Goal: Check status

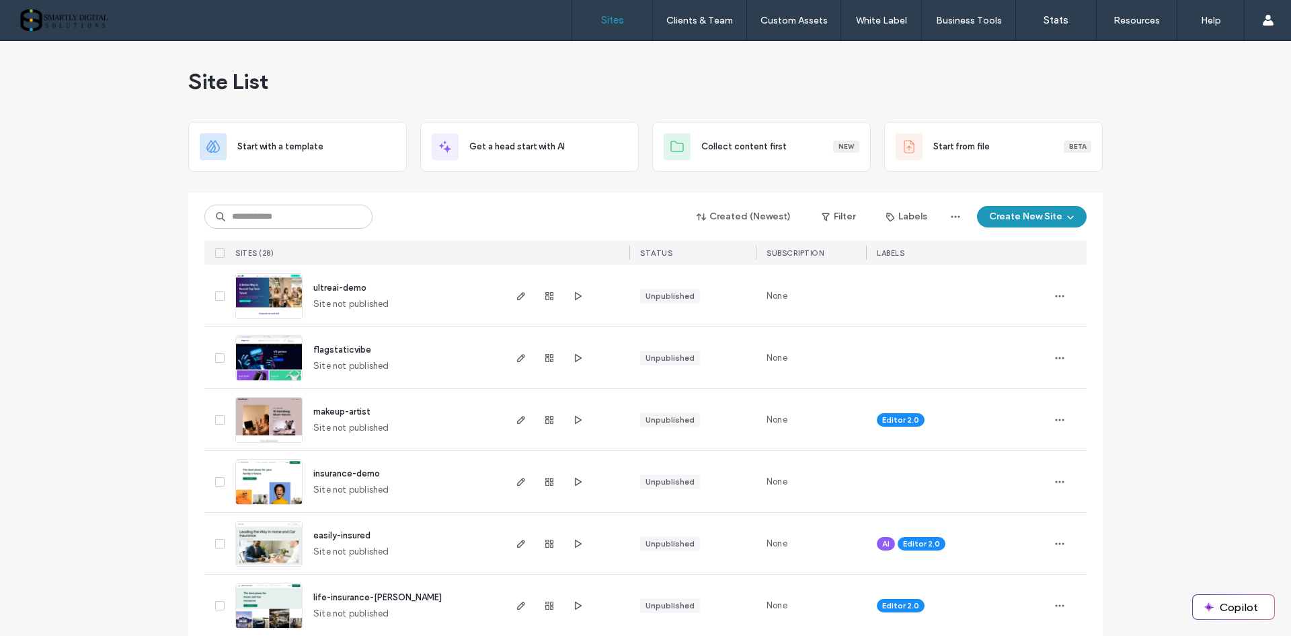
scroll to position [336, 0]
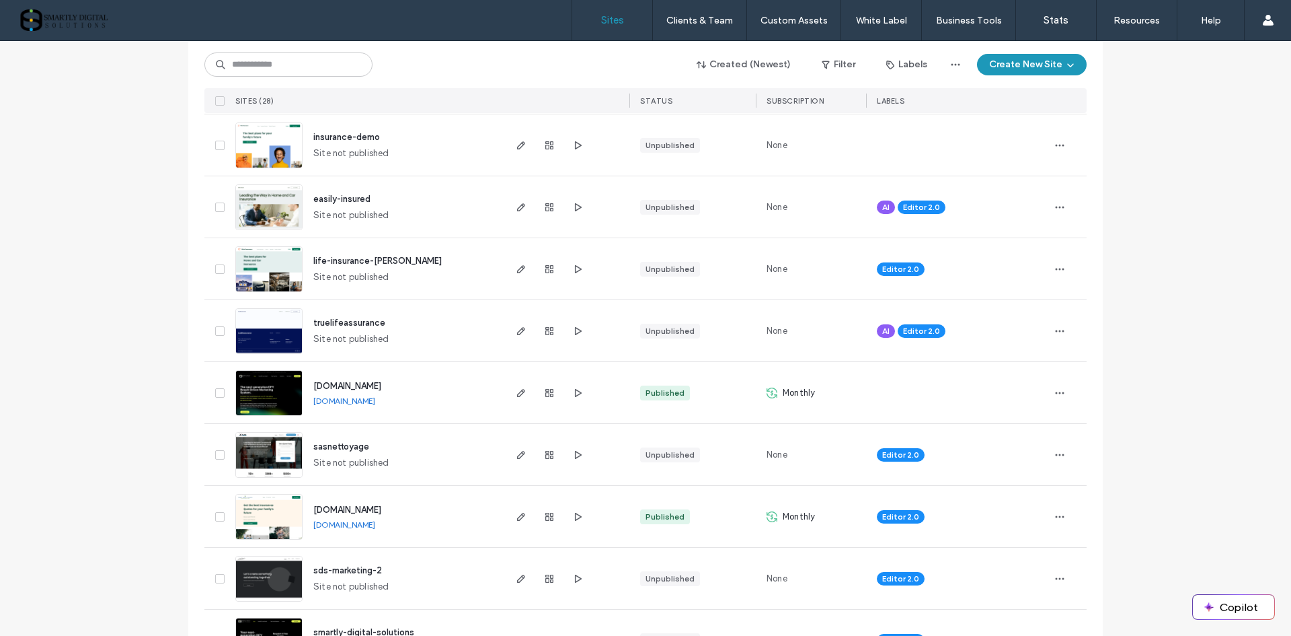
click at [571, 65] on div "Created (Newest) Filter Labels Create New Site" at bounding box center [645, 65] width 882 height 26
click at [544, 395] on icon "button" at bounding box center [549, 392] width 11 height 11
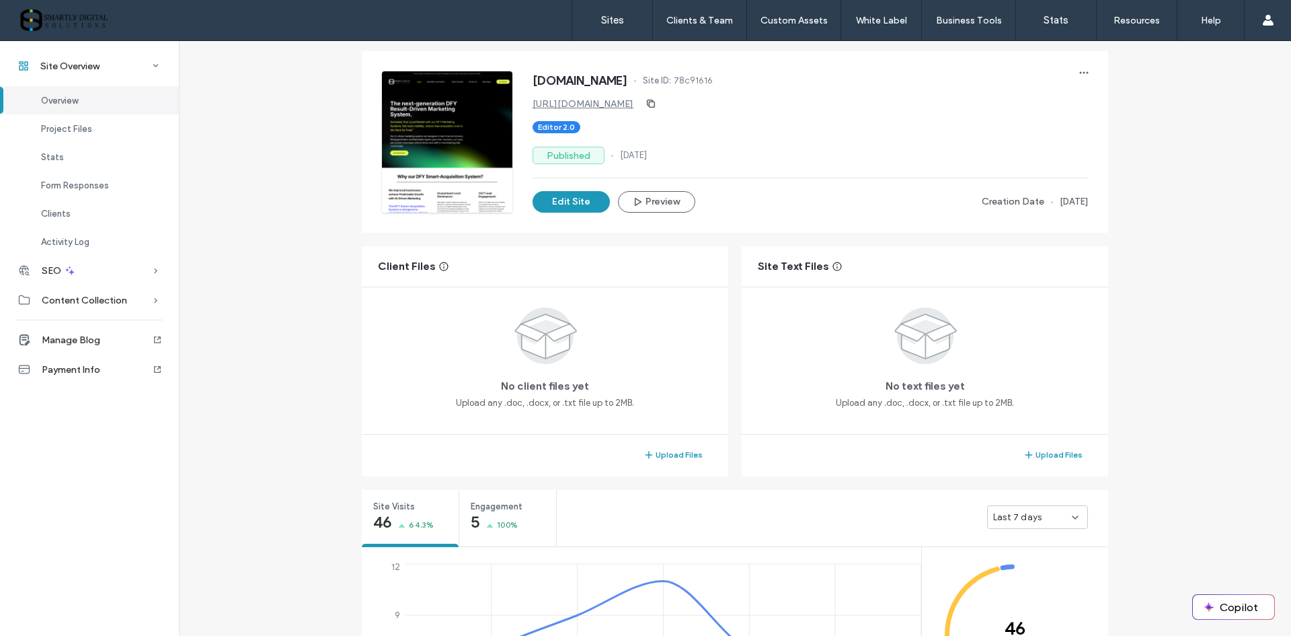
scroll to position [202, 0]
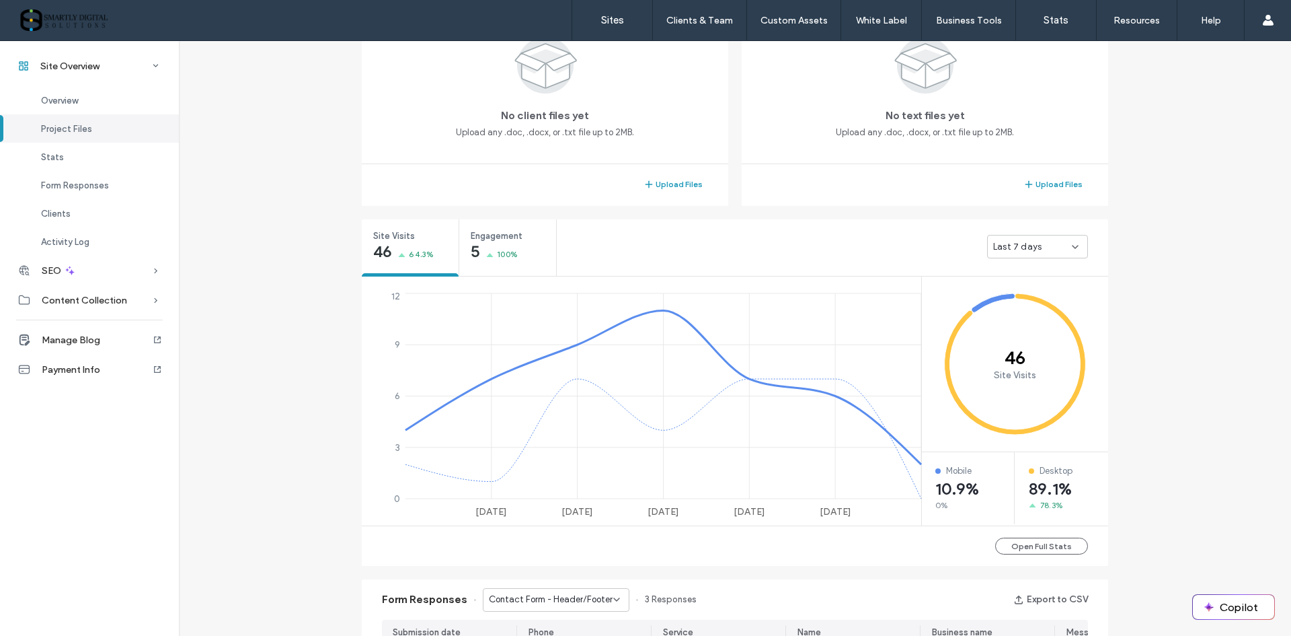
scroll to position [336, 0]
click at [496, 244] on div "5 100%" at bounding box center [494, 251] width 47 height 16
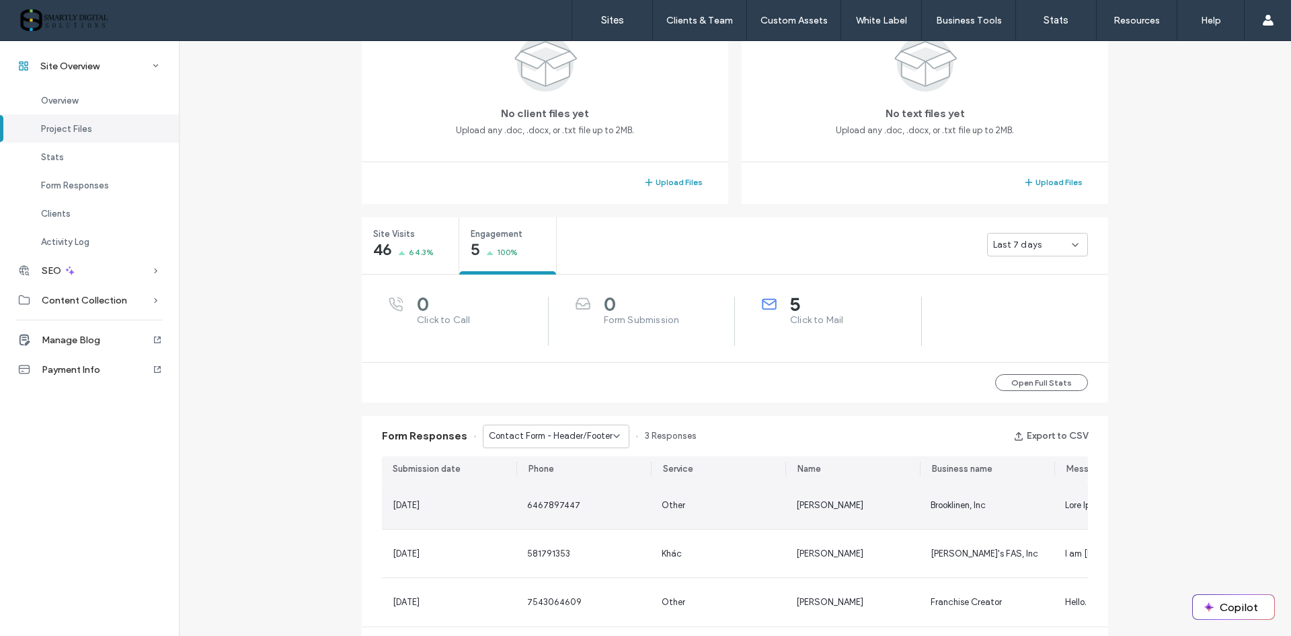
click at [713, 512] on div "Other" at bounding box center [718, 505] width 135 height 48
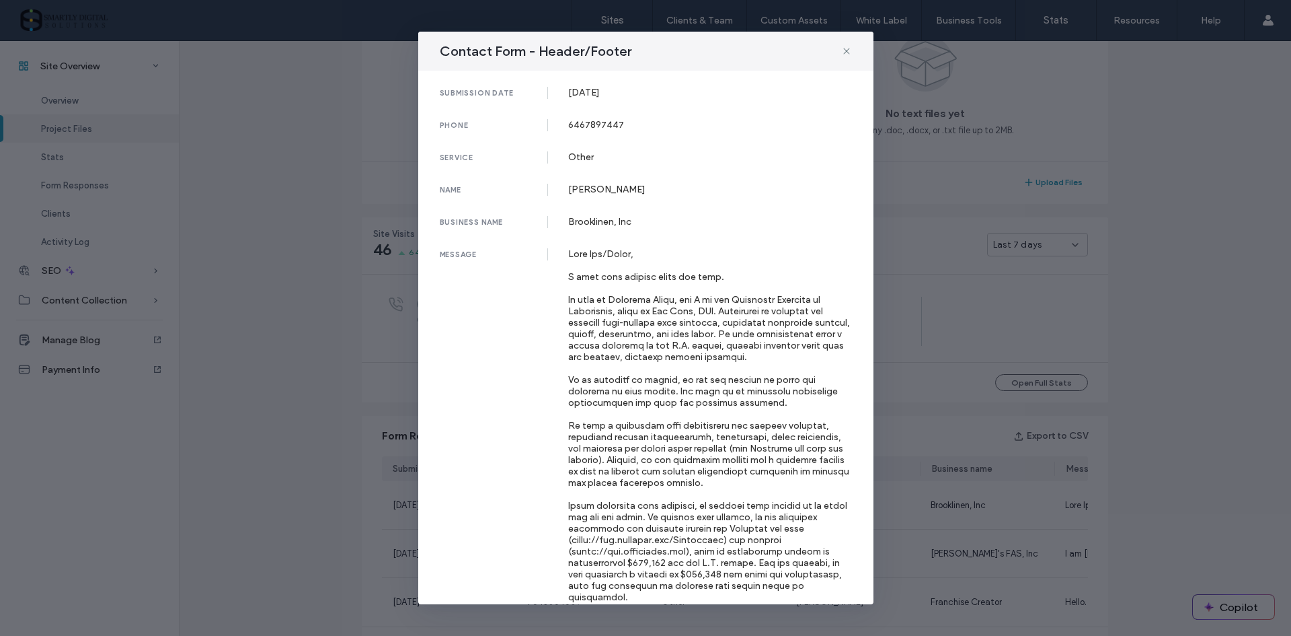
click at [387, 404] on div "Contact Form - Header/Footer submission date 29 May, 2025 phone 6467897447 serv…" at bounding box center [645, 318] width 1291 height 636
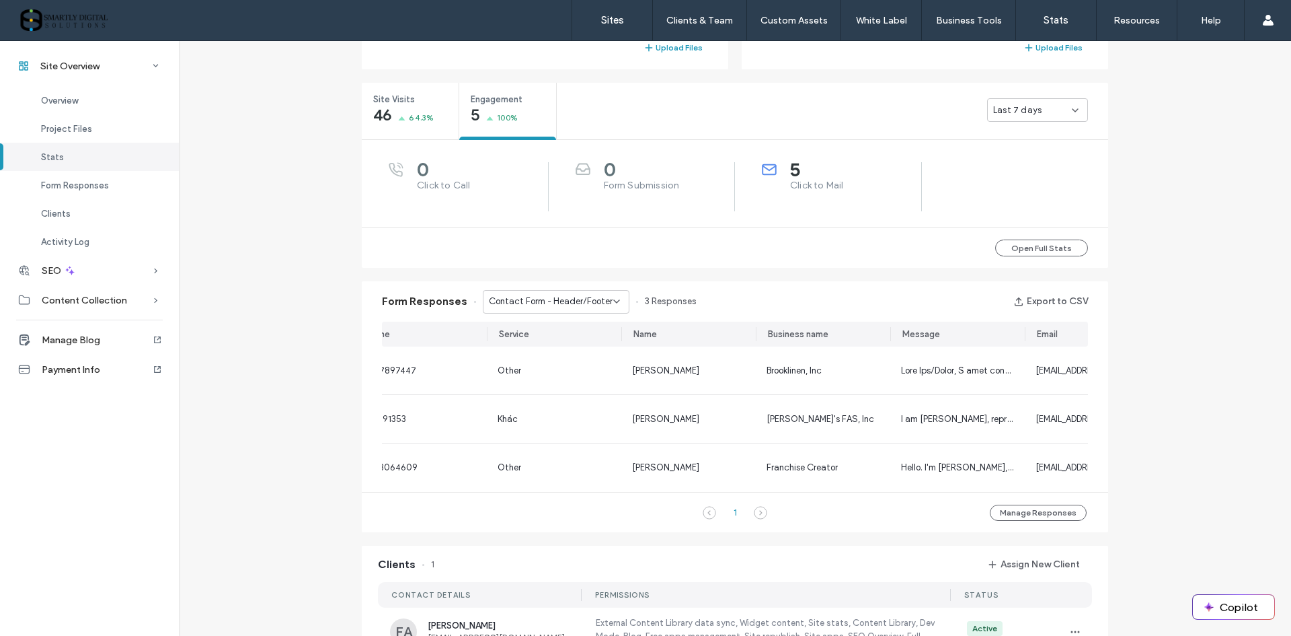
scroll to position [0, 235]
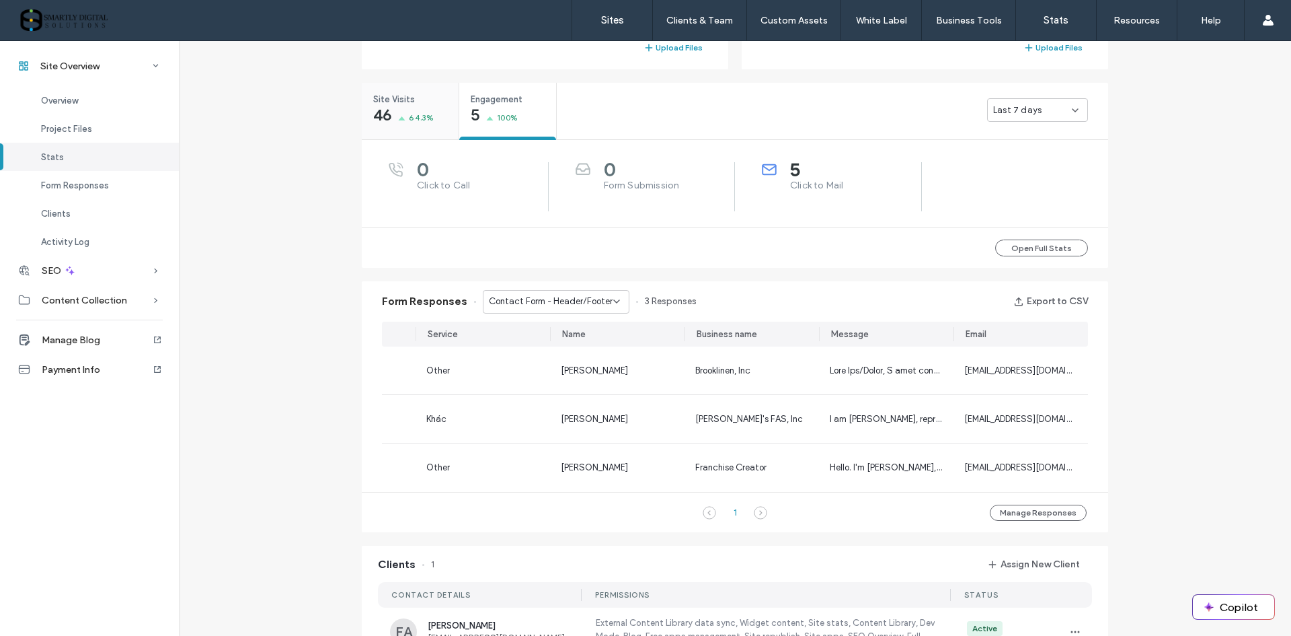
click at [401, 112] on div "46 64.3%" at bounding box center [403, 116] width 61 height 16
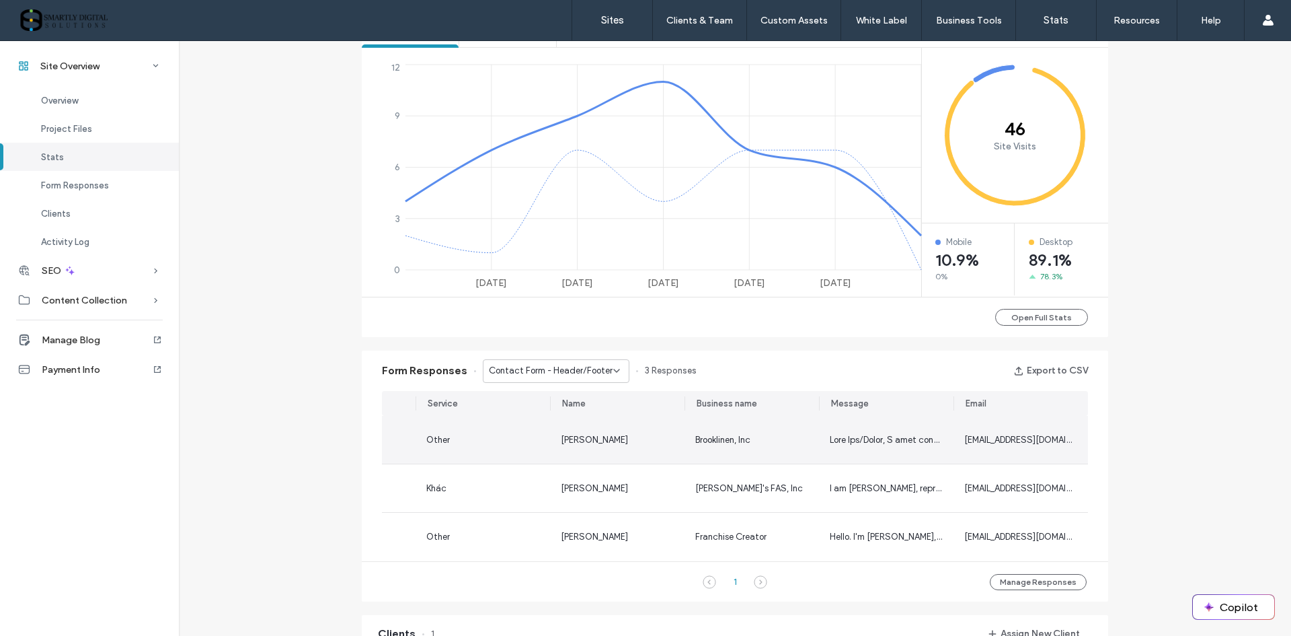
scroll to position [605, 0]
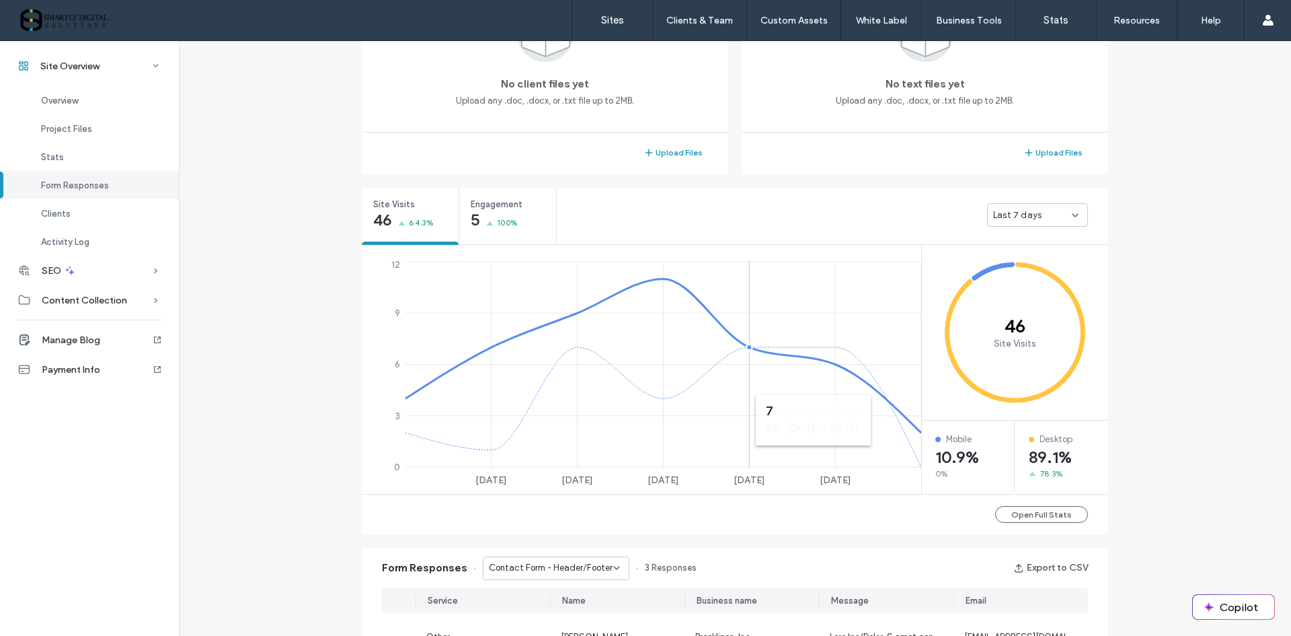
scroll to position [269, 0]
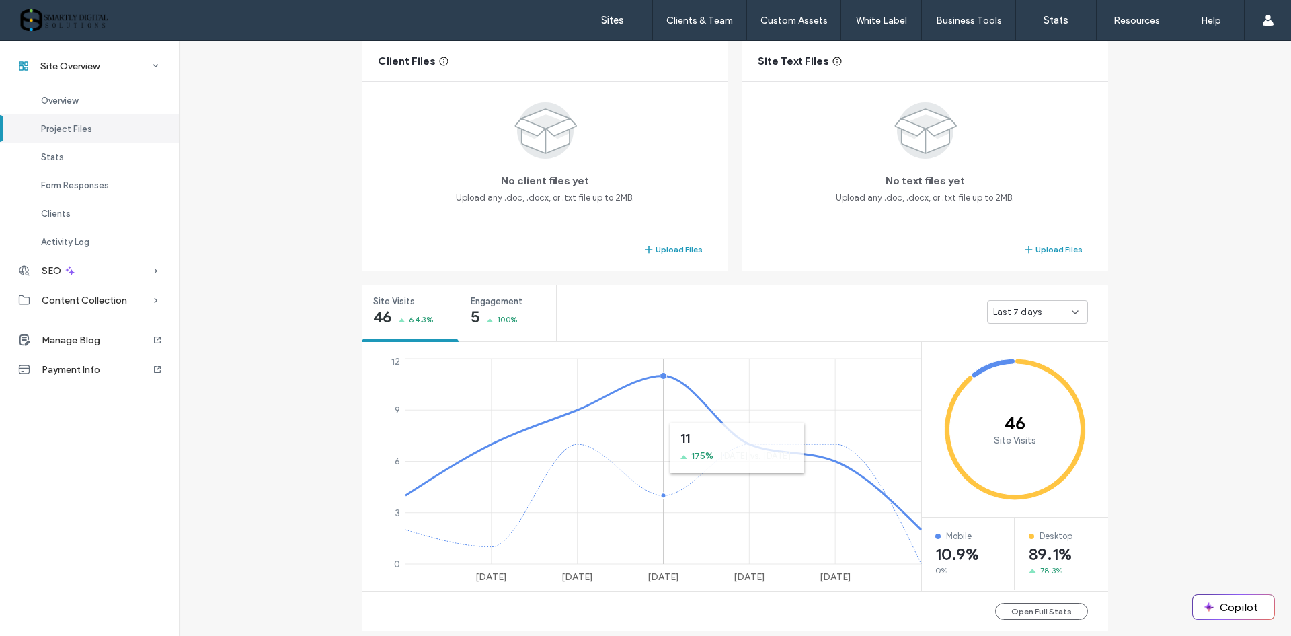
scroll to position [67, 0]
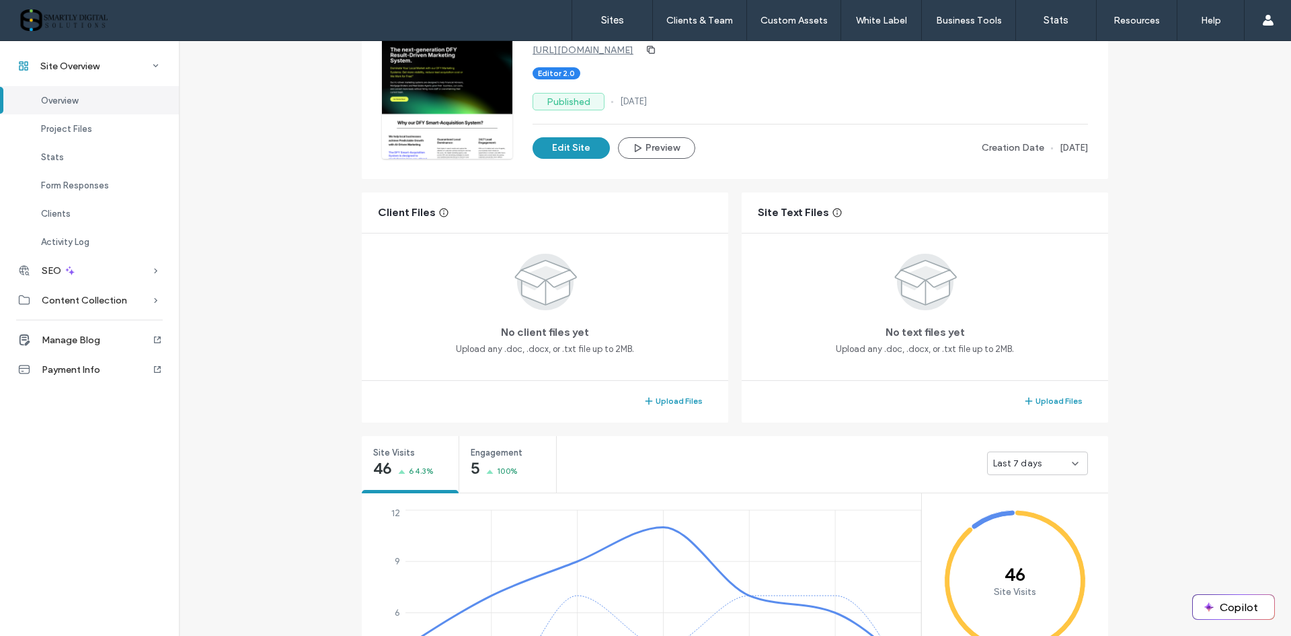
scroll to position [269, 0]
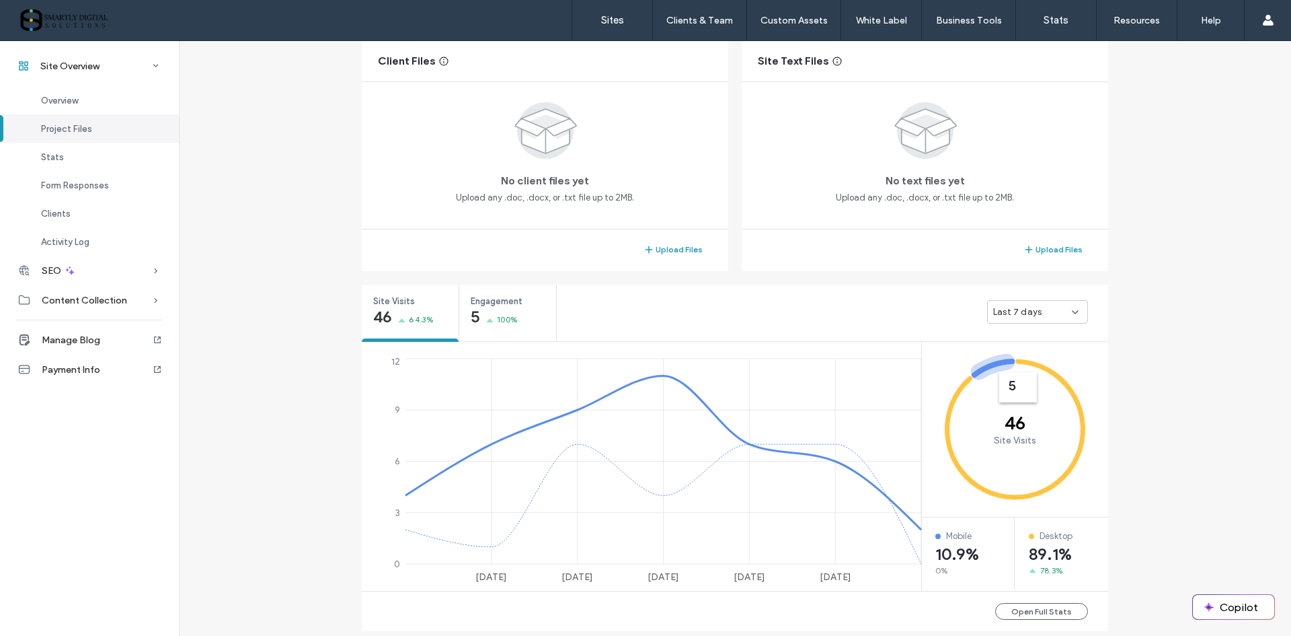
click at [1015, 318] on div "Last 7 days" at bounding box center [1037, 312] width 101 height 24
click at [1008, 381] on span "Last 30 days" at bounding box center [1016, 382] width 54 height 13
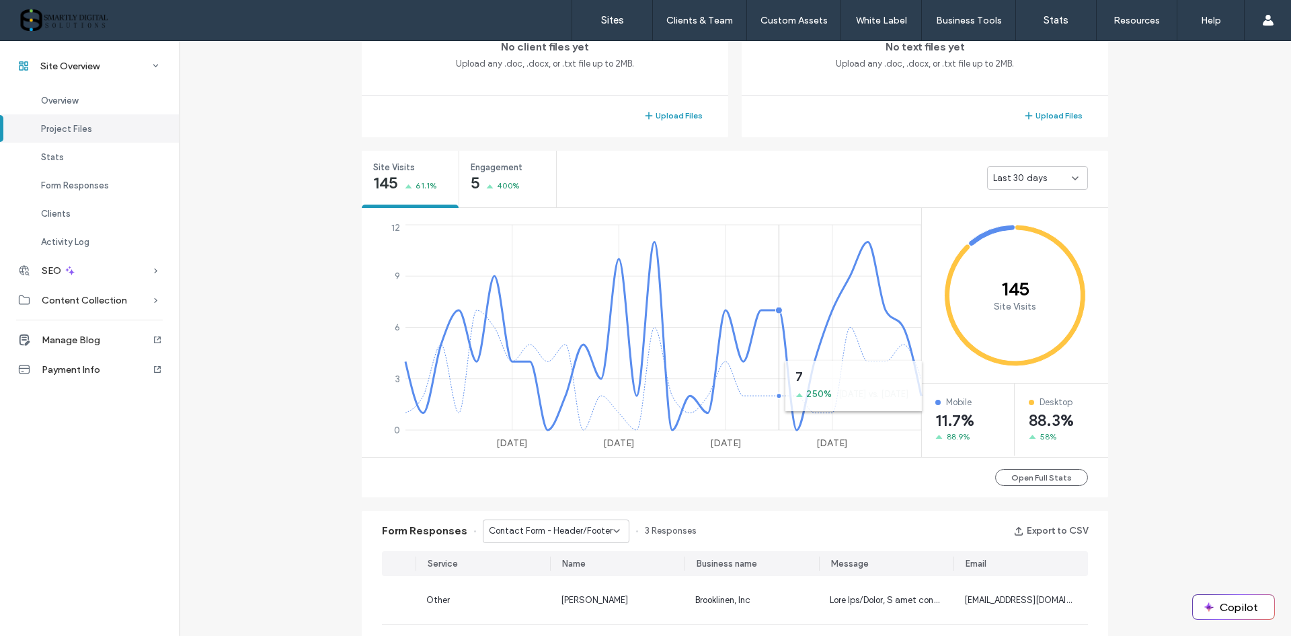
scroll to position [404, 0]
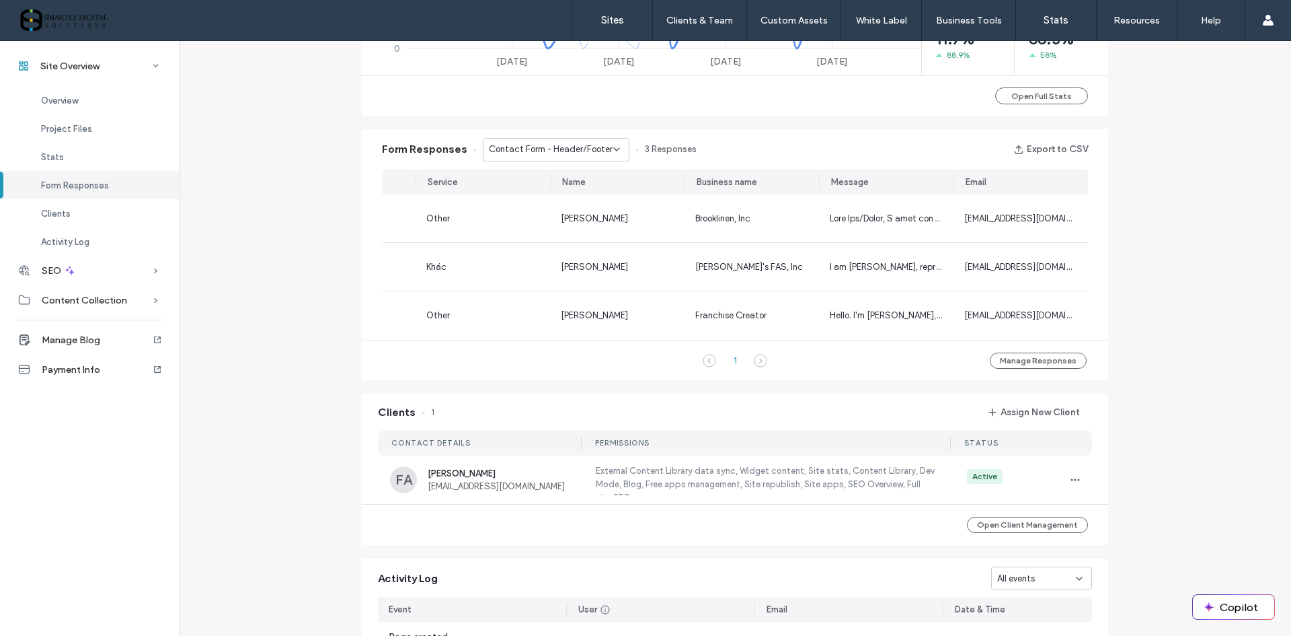
scroll to position [874, 0]
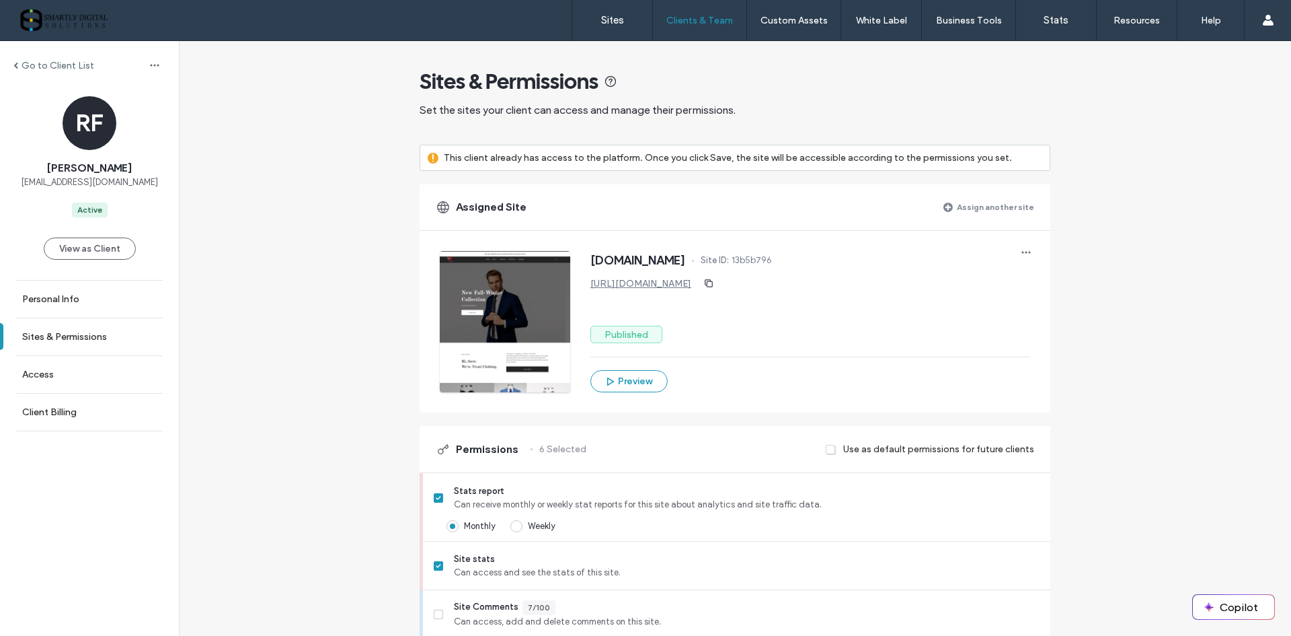
scroll to position [329, 0]
